Goal: Communication & Community: Answer question/provide support

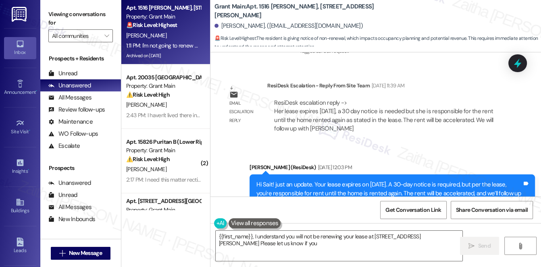
scroll to position [5193, 0]
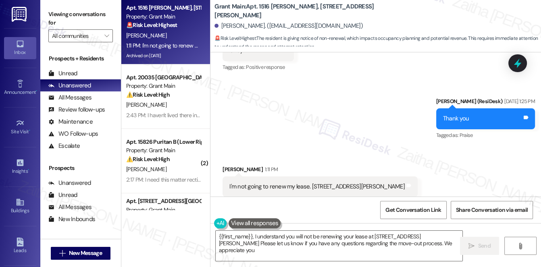
type textarea "{{first_name}}, I understand you will not be renewing your lease at [STREET_ADD…"
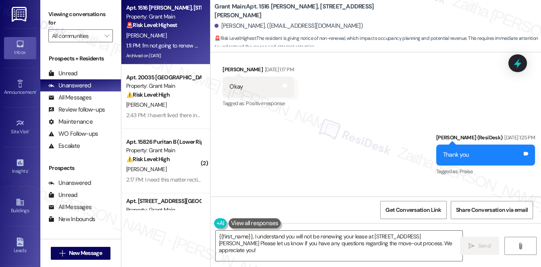
scroll to position [5193, 0]
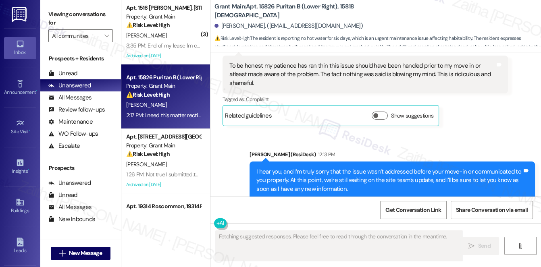
scroll to position [1234, 0]
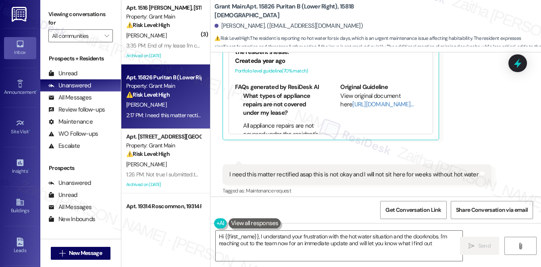
type textarea "Hi {{first_name}}, I understand your frustration with the hot water situation a…"
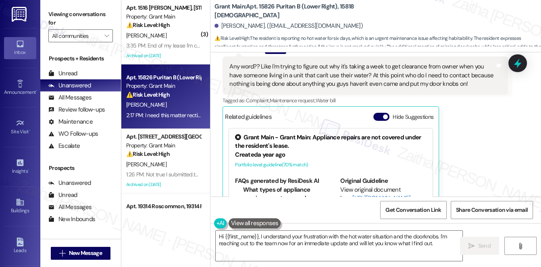
scroll to position [1125, 0]
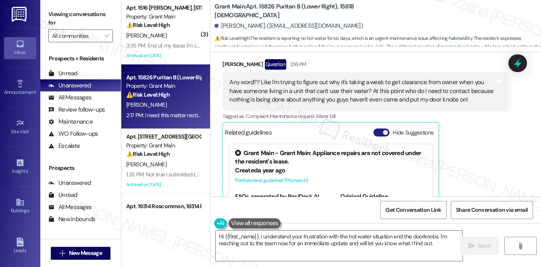
click at [373, 129] on button "Hide Suggestions" at bounding box center [381, 133] width 16 height 8
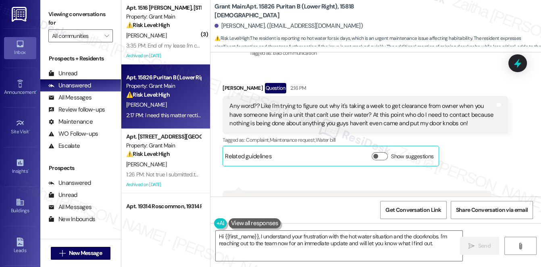
scroll to position [1088, 0]
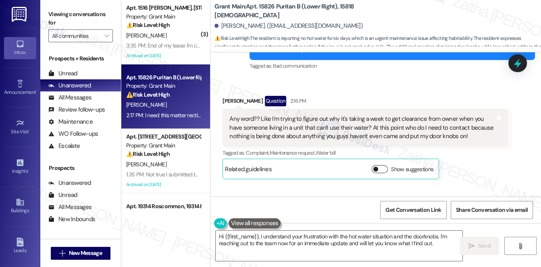
click at [384, 165] on button "Show suggestions" at bounding box center [379, 169] width 16 height 8
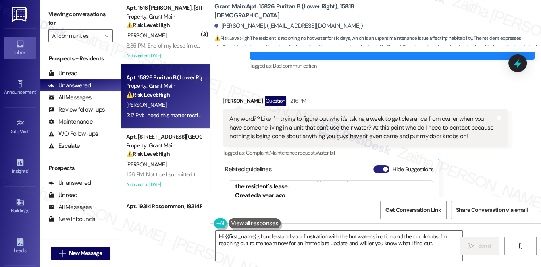
click at [376, 165] on button "Hide Suggestions" at bounding box center [381, 169] width 16 height 8
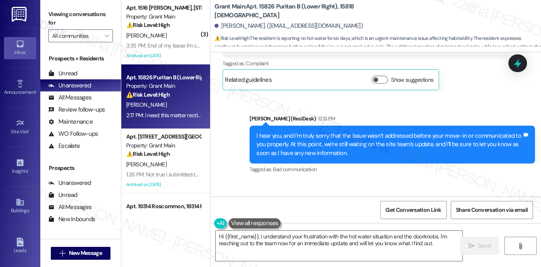
scroll to position [981, 0]
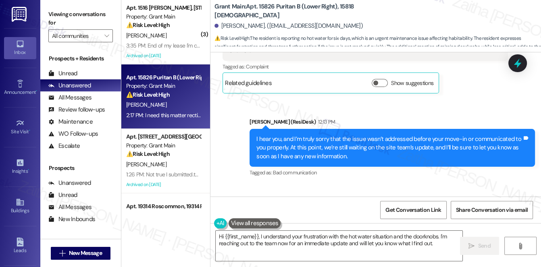
drag, startPoint x: 342, startPoint y: 138, endPoint x: 318, endPoint y: 78, distance: 64.6
click at [318, 100] on div "Sent via SMS Sarah (ResiDesk) 12:13 PM I hear you, and I’m truly sorry that the…" at bounding box center [375, 142] width 330 height 85
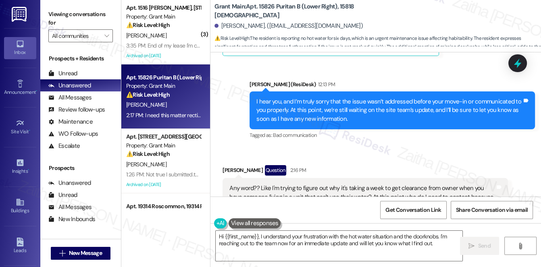
scroll to position [1055, 0]
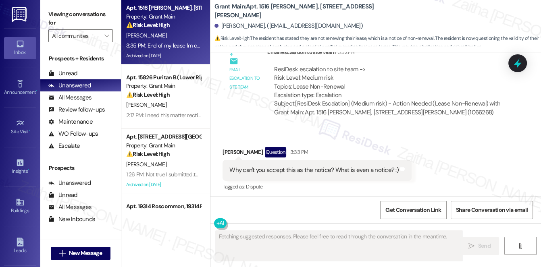
scroll to position [5459, 0]
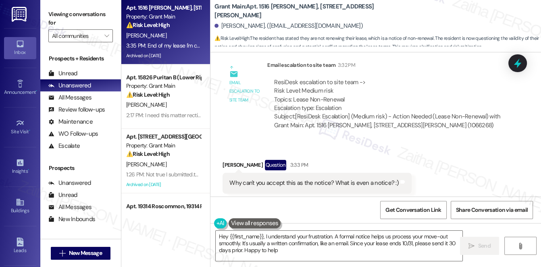
type textarea "Hey {{first_name}}, I understand your frustration. A formal notice helps us pro…"
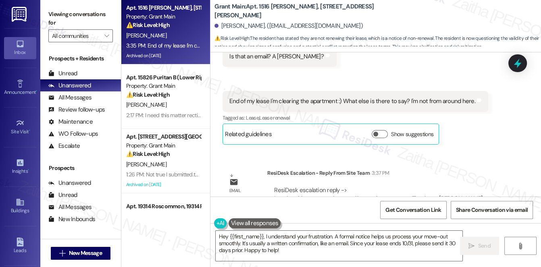
scroll to position [5651, 0]
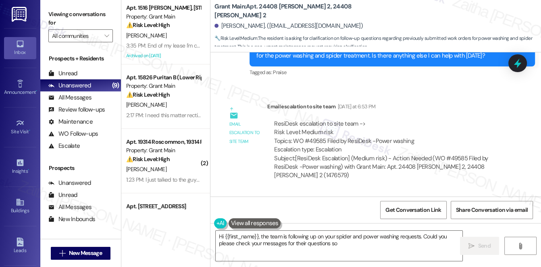
scroll to position [1454, 0]
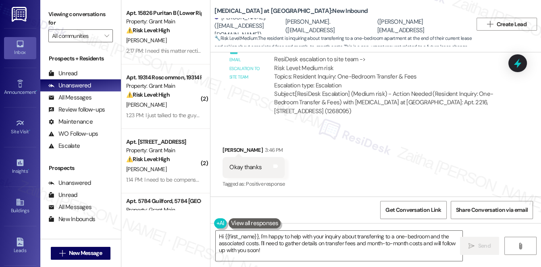
scroll to position [2235, 0]
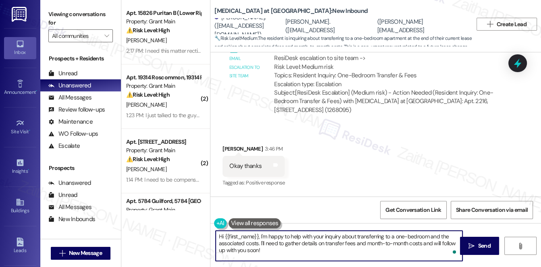
drag, startPoint x: 218, startPoint y: 238, endPoint x: 276, endPoint y: 250, distance: 58.9
click at [276, 250] on textarea "Hi {{first_name}}, I'm happy to help with your inquiry about transferring to a …" at bounding box center [339, 246] width 247 height 30
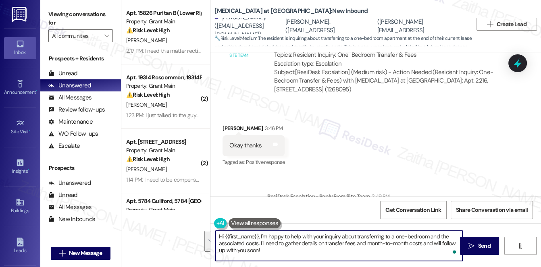
scroll to position [2272, 0]
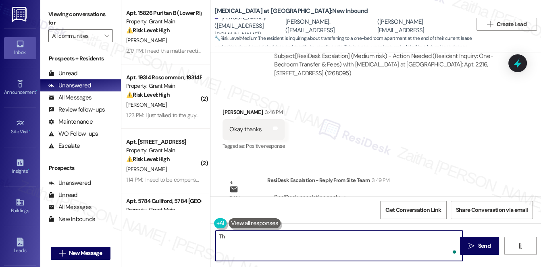
type textarea "T"
click at [346, 238] on textarea "Just a quick update from the team. When you get a chace, please" at bounding box center [339, 246] width 247 height 30
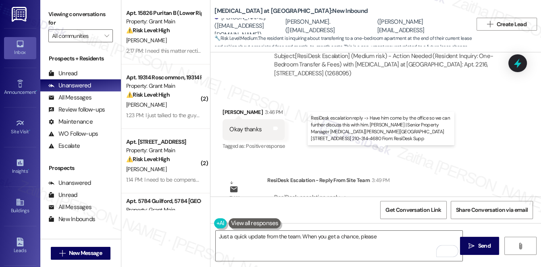
drag, startPoint x: 298, startPoint y: 164, endPoint x: 444, endPoint y: 162, distance: 146.3
click at [445, 193] on div "ResiDesk escalation reply -> Have him come by the office so we can further disc…" at bounding box center [386, 210] width 224 height 34
copy div "come by the office so we can further discuss this with him."
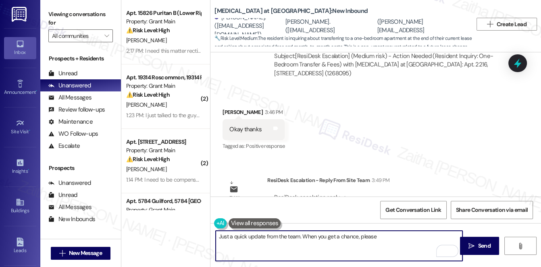
click at [391, 239] on textarea "Just a quick update from the team. When you get a chance, please" at bounding box center [339, 246] width 247 height 30
paste textarea "come by the office so we can further discuss this with him."
drag, startPoint x: 421, startPoint y: 237, endPoint x: 433, endPoint y: 235, distance: 11.4
click at [433, 235] on textarea "Just a quick update from the team. When you get a chance, please come by the of…" at bounding box center [339, 246] width 247 height 30
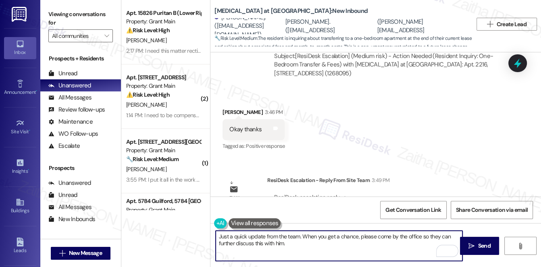
click at [281, 244] on textarea "Just a quick update from the team. When you get a chance, please come by the of…" at bounding box center [339, 246] width 247 height 30
type textarea "Just a quick update from the team. When you get a chance, please come by the of…"
drag, startPoint x: 216, startPoint y: 237, endPoint x: 297, endPoint y: 246, distance: 81.9
click at [297, 246] on textarea "Just a quick update from the team. When you get a chance, please come by the of…" at bounding box center [339, 246] width 247 height 30
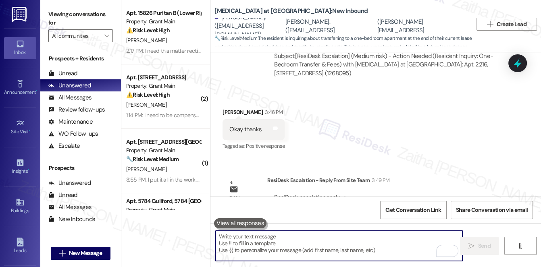
click at [250, 236] on textarea "To enrich screen reader interactions, please activate Accessibility in Grammarl…" at bounding box center [339, 246] width 247 height 30
paste textarea "Just a quick update from the team — when you have a moment, please stop by the …"
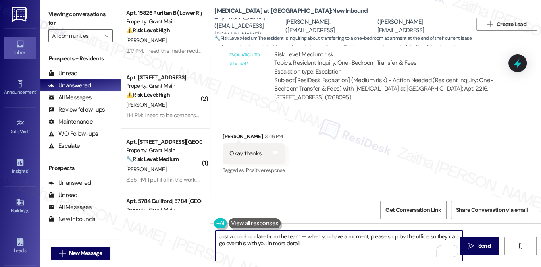
scroll to position [2235, 0]
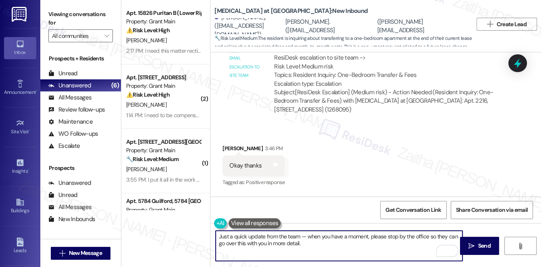
click at [305, 235] on textarea "Just a quick update from the team — when you have a moment, please stop by the …" at bounding box center [339, 246] width 247 height 30
click at [304, 235] on textarea "Just a quick update from the team: when you have a moment, please stop by the o…" at bounding box center [339, 246] width 247 height 30
type textarea "Just a quick update from the team: When you have a moment, please stop by the o…"
click at [484, 243] on span "Send" at bounding box center [484, 246] width 12 height 8
